Goal: Transaction & Acquisition: Purchase product/service

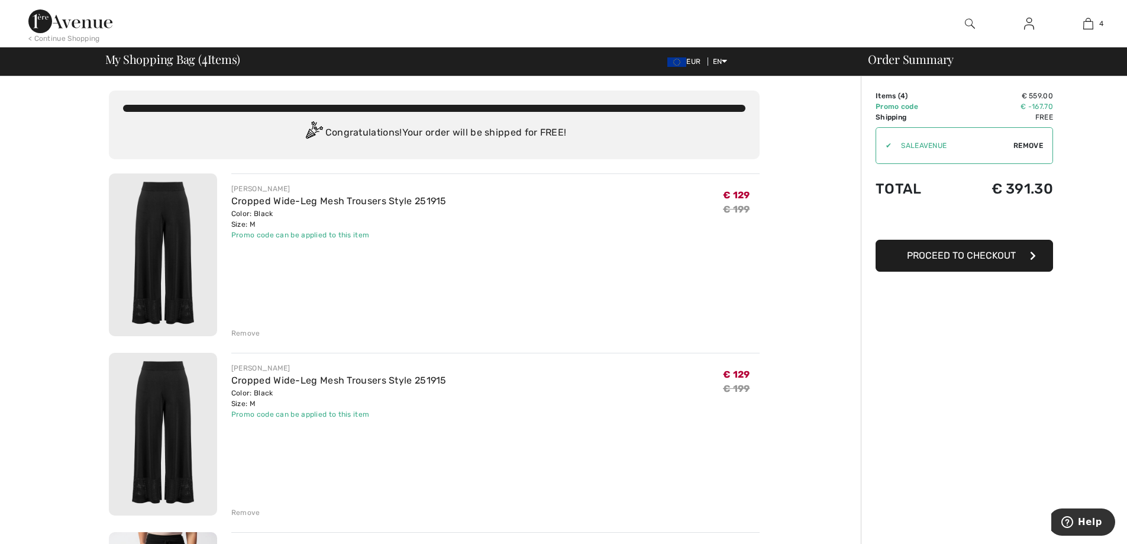
click at [250, 331] on div "Remove" at bounding box center [245, 333] width 29 height 11
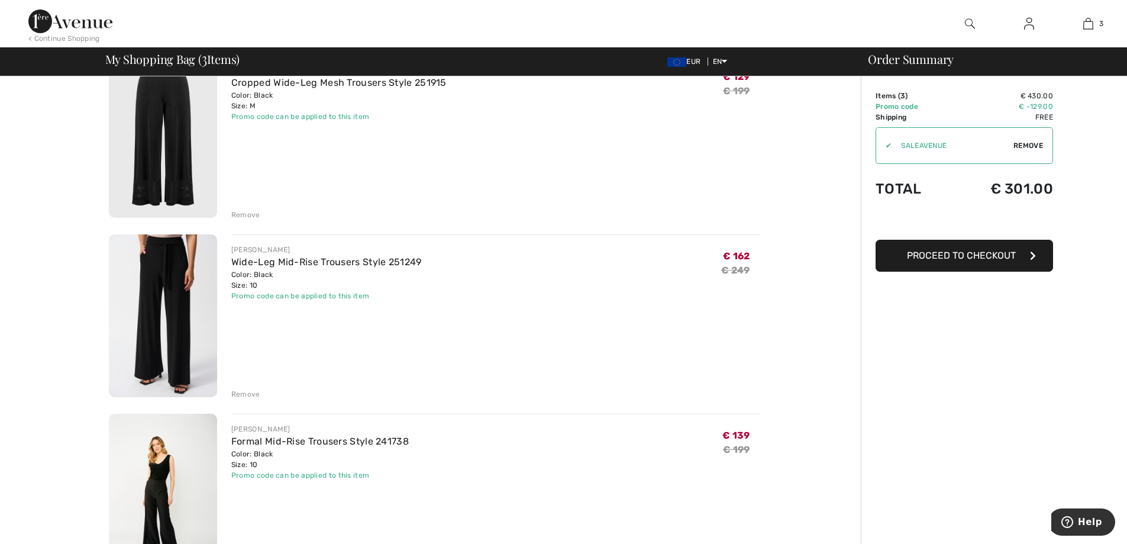
scroll to position [59, 0]
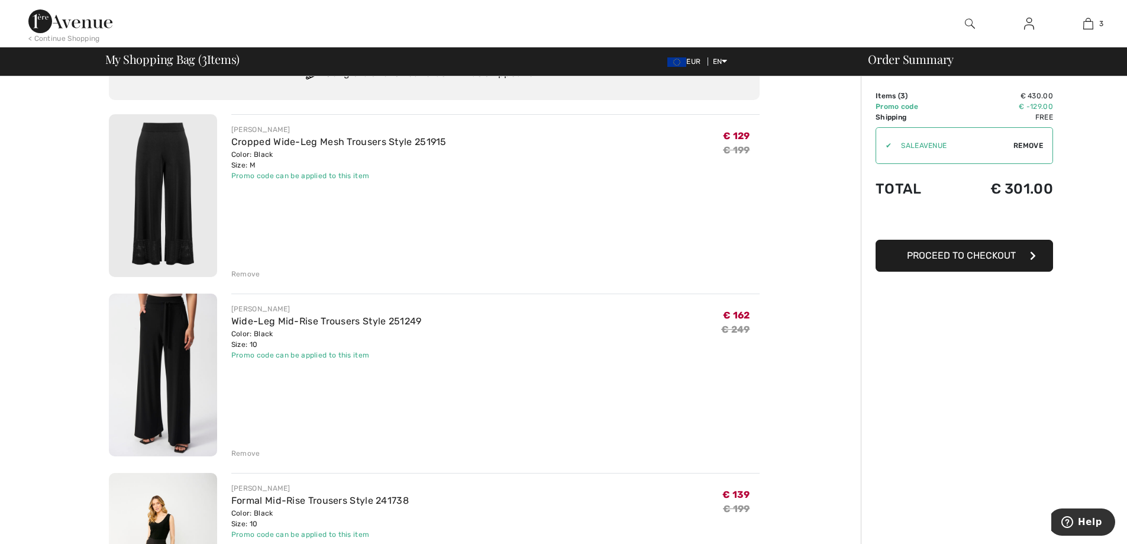
click at [976, 260] on span "Proceed to Checkout" at bounding box center [961, 255] width 109 height 11
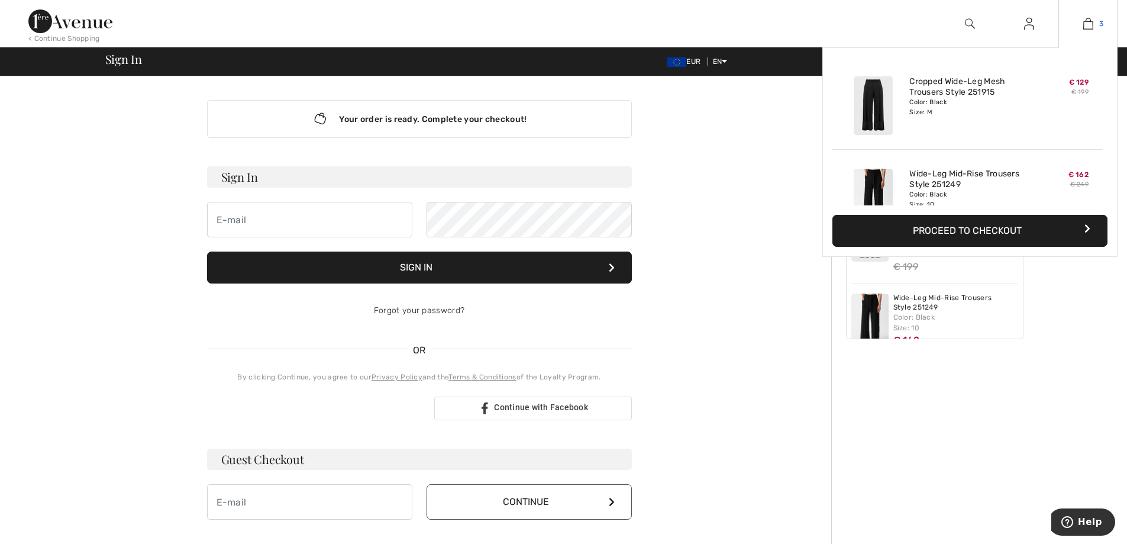
click at [1089, 28] on img at bounding box center [1089, 24] width 10 height 14
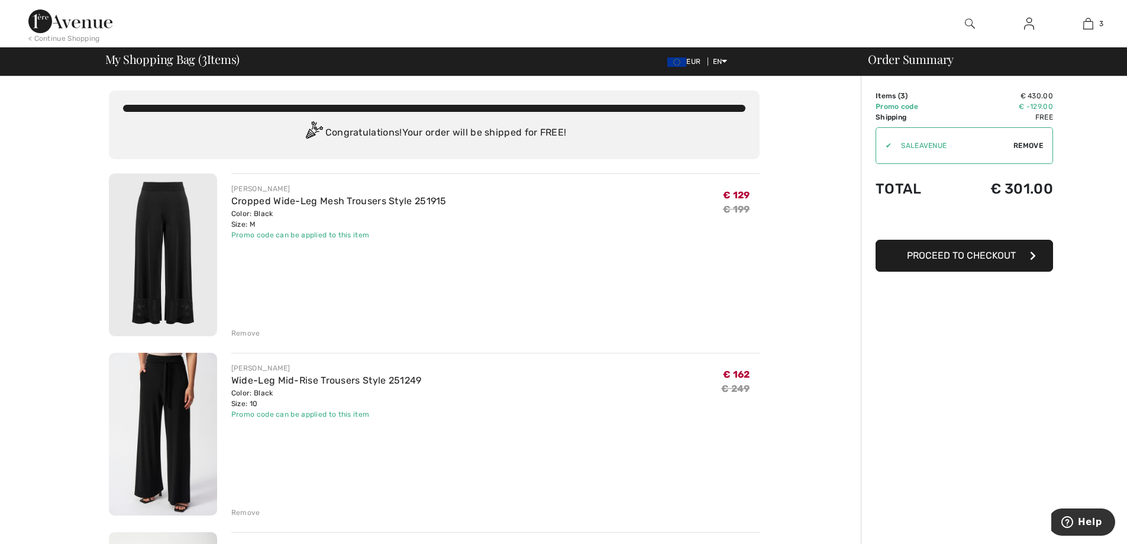
click at [252, 336] on div "Remove" at bounding box center [245, 333] width 29 height 11
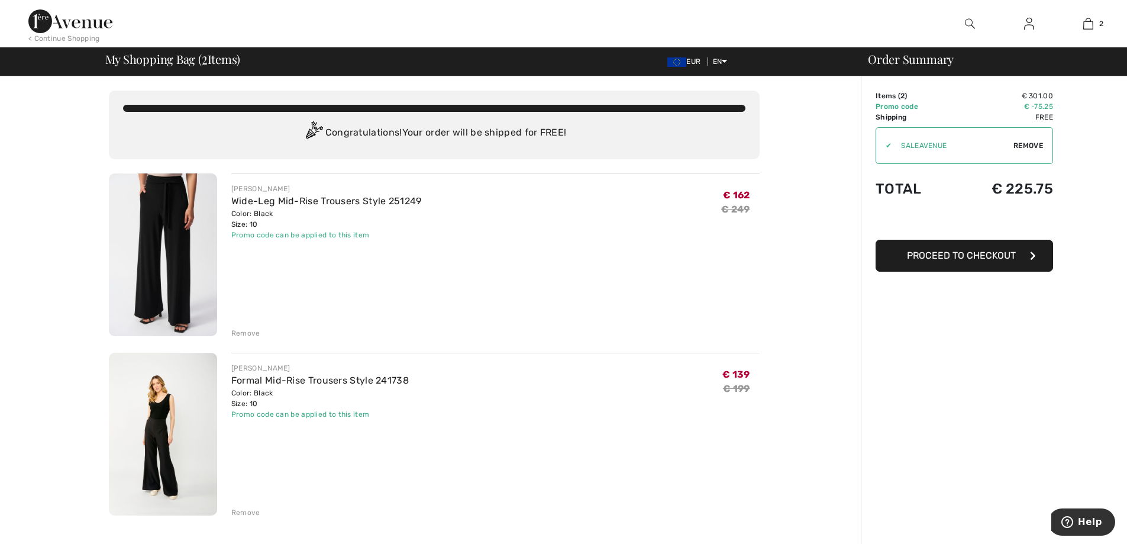
click at [242, 334] on div "Remove" at bounding box center [245, 333] width 29 height 11
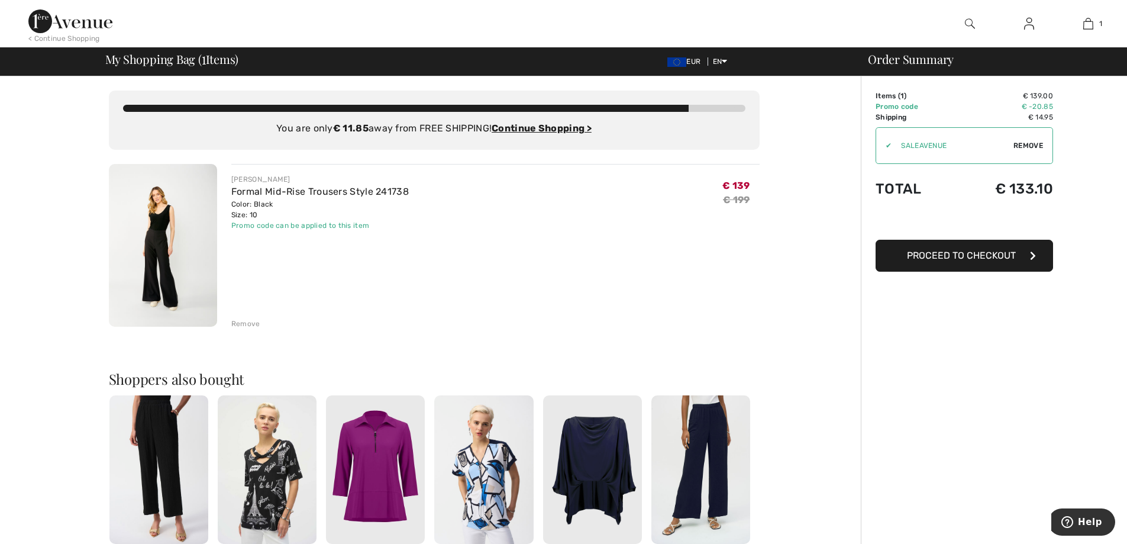
click at [247, 323] on div "Remove" at bounding box center [245, 323] width 29 height 11
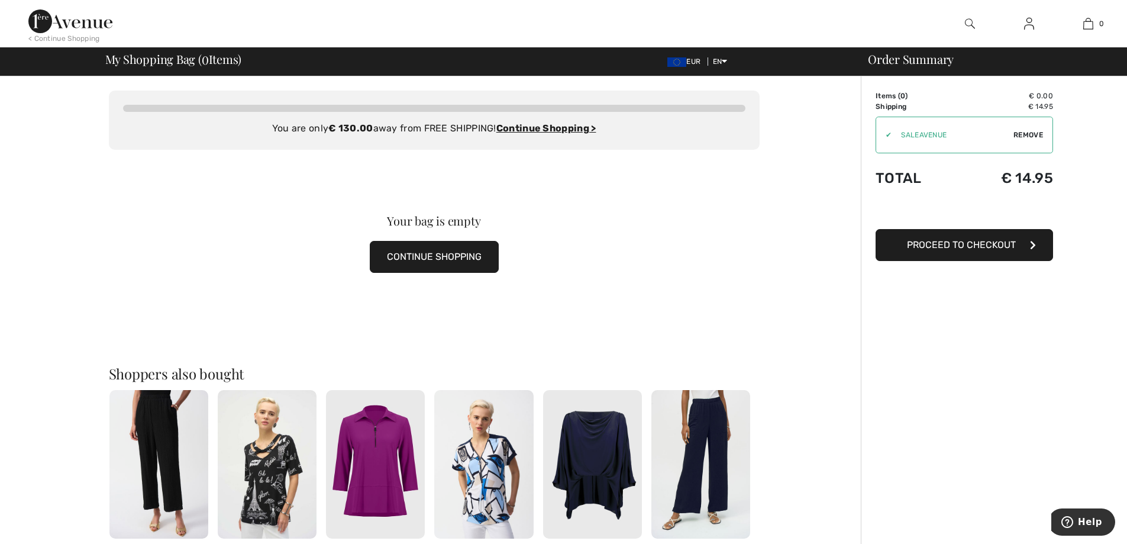
click at [1012, 394] on div "Order Summary Details Items ( 0 ) € 0.00 Promo code € 0.00 Shipping € 14.95 Tax…" at bounding box center [994, 447] width 266 height 742
